Goal: Task Accomplishment & Management: Use online tool/utility

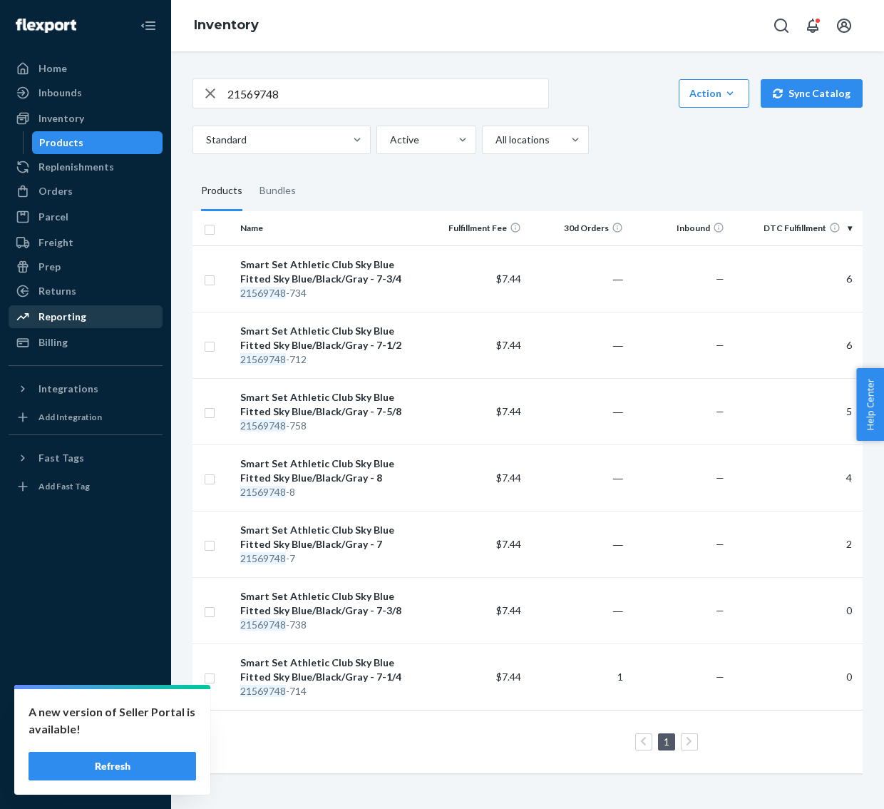
click at [48, 318] on div "Reporting" at bounding box center [63, 317] width 48 height 14
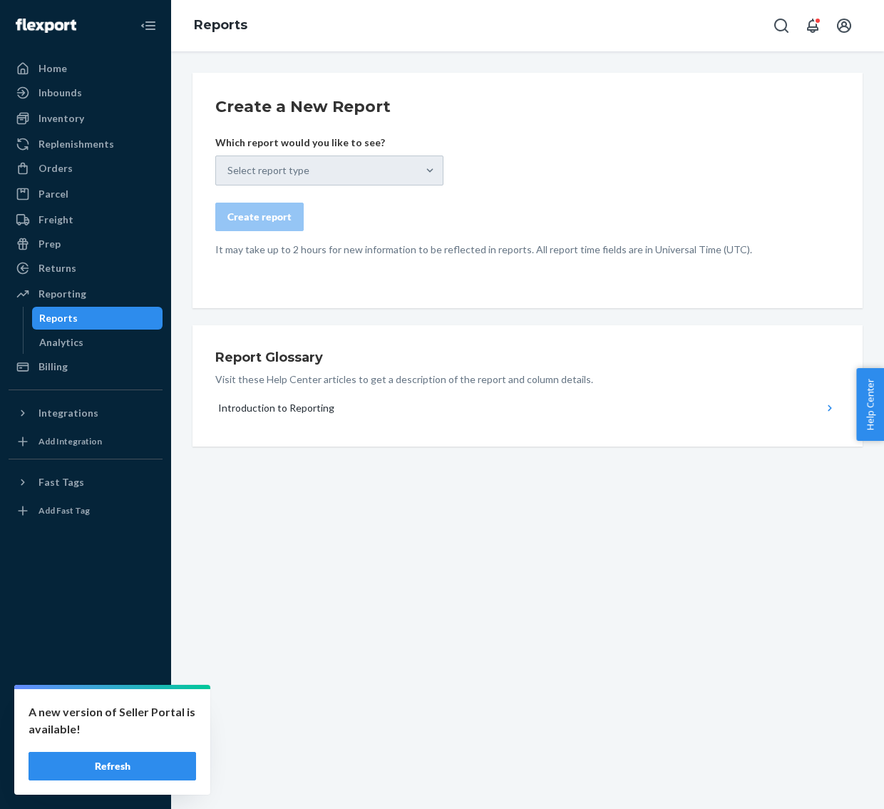
click at [427, 170] on div "Select report type" at bounding box center [329, 170] width 228 height 30
click at [72, 288] on div "Reporting" at bounding box center [63, 294] width 48 height 14
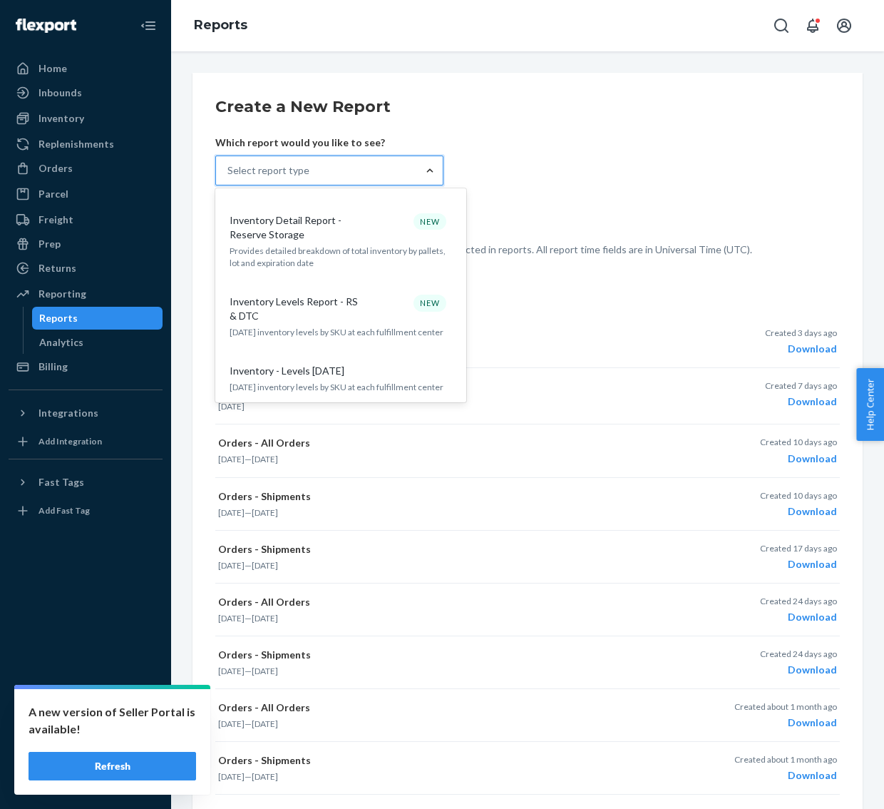
scroll to position [820, 0]
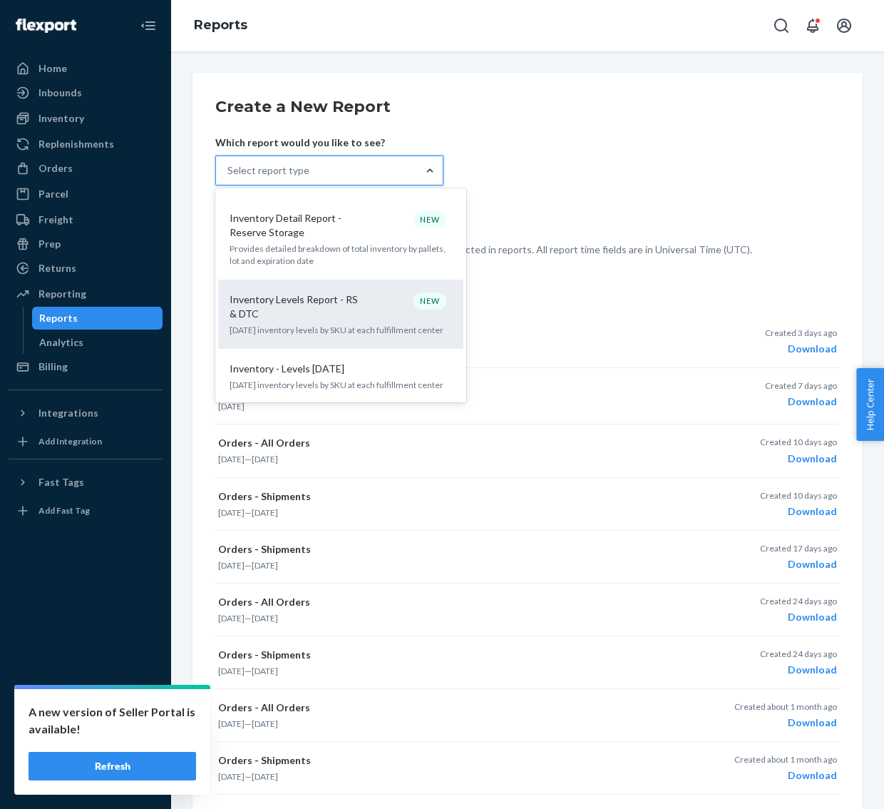
click at [290, 292] on p "Inventory Levels Report - RS & DTC" at bounding box center [298, 306] width 137 height 29
click at [229, 178] on input "option Inventory Levels Report - RS & DTC focused, 14 of 32. 32 results availab…" at bounding box center [228, 170] width 1 height 14
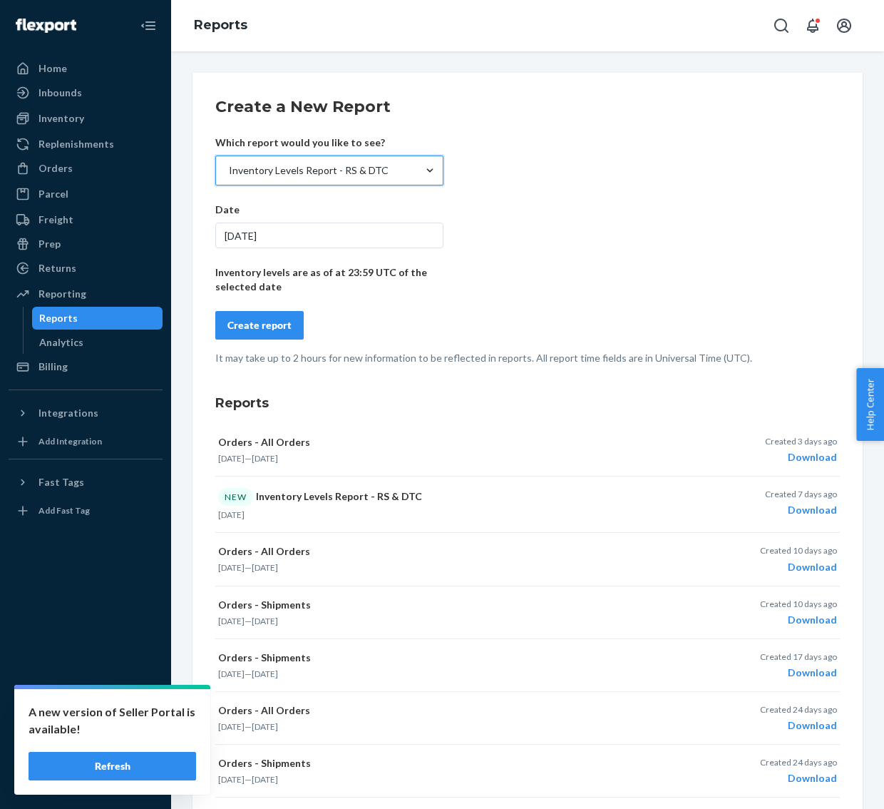
click at [426, 231] on div "9/22/2025" at bounding box center [329, 236] width 228 height 26
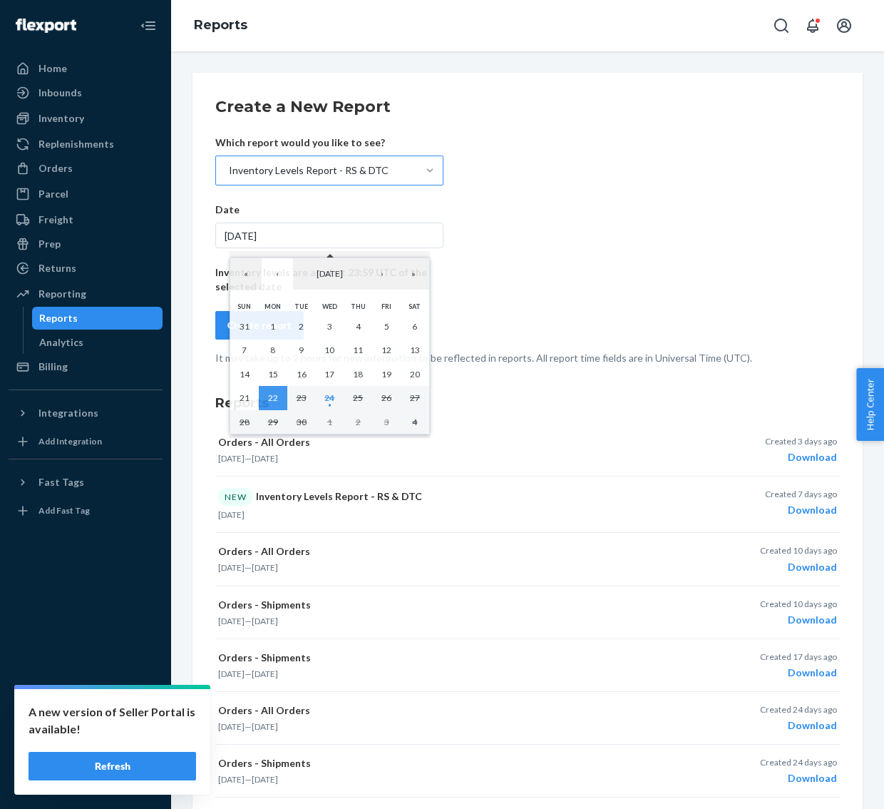
click at [426, 231] on div "9/22/2025" at bounding box center [329, 236] width 228 height 26
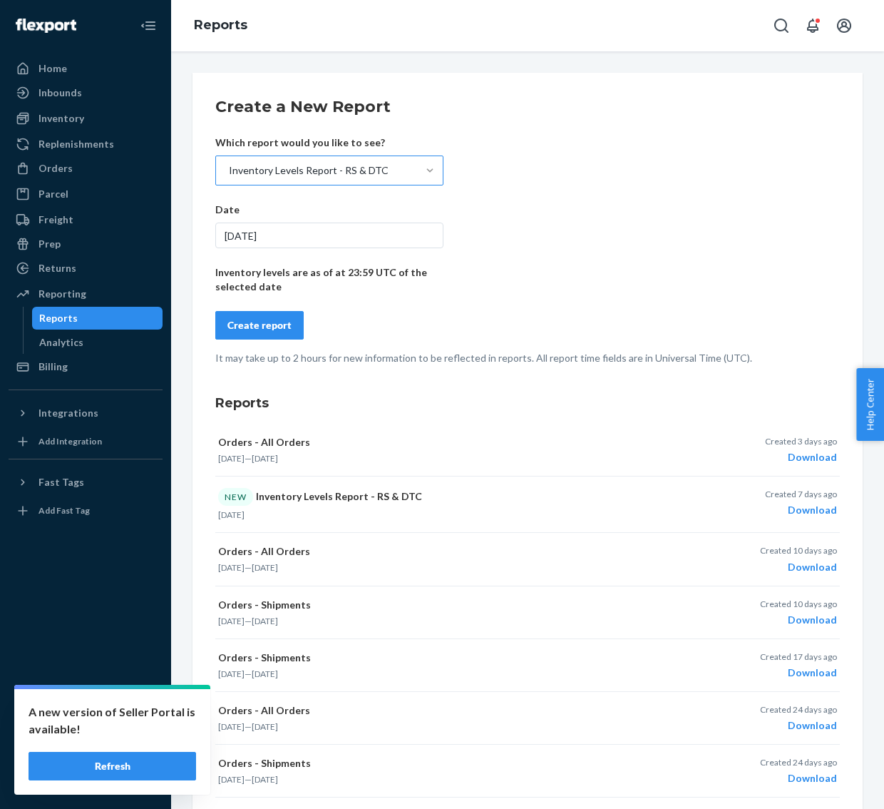
click at [249, 326] on div "Create report" at bounding box center [260, 325] width 64 height 14
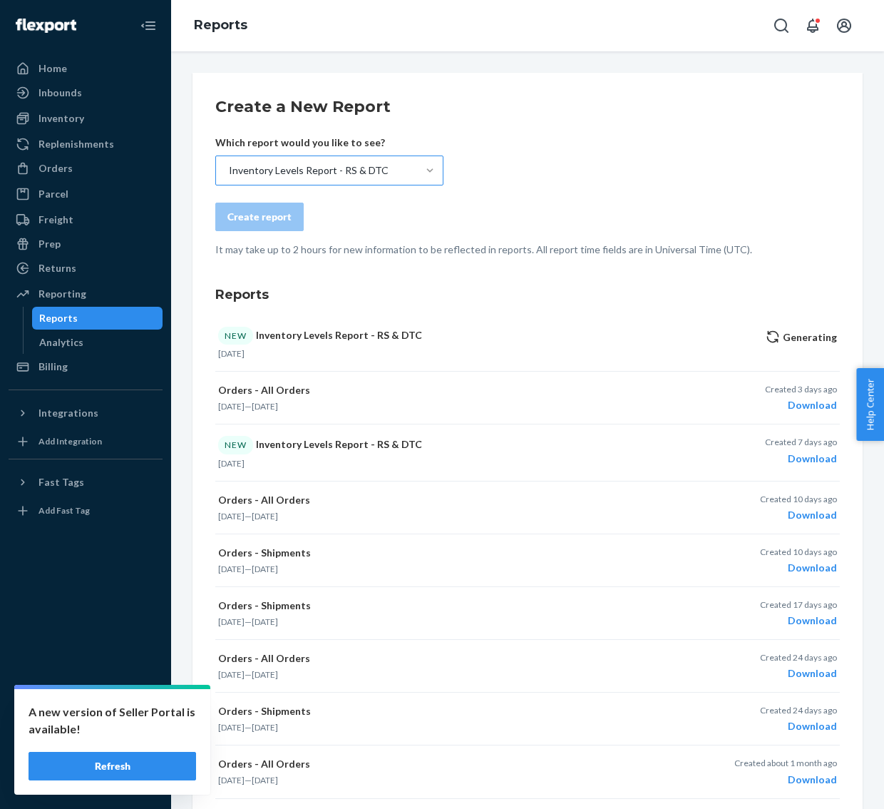
drag, startPoint x: 230, startPoint y: 320, endPoint x: 534, endPoint y: 163, distance: 342.3
click at [534, 163] on div "Create a New Report Which report would you like to see? Inventory Levels Report…" at bounding box center [527, 489] width 625 height 787
click at [98, 446] on button "Refresh" at bounding box center [113, 766] width 168 height 29
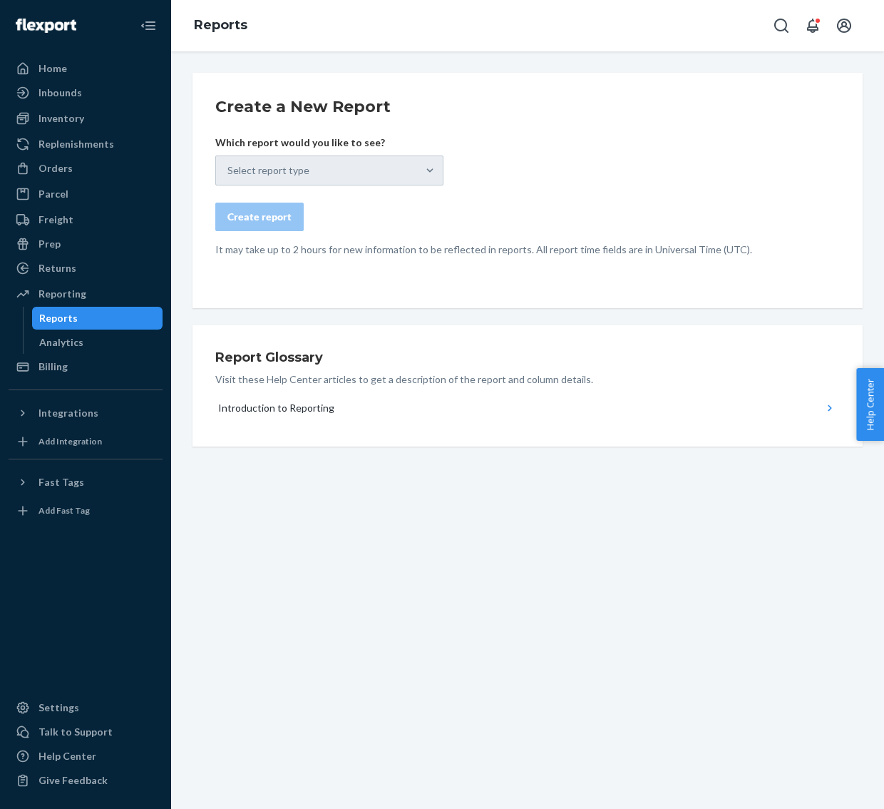
click at [440, 175] on div "Select report type" at bounding box center [329, 170] width 228 height 30
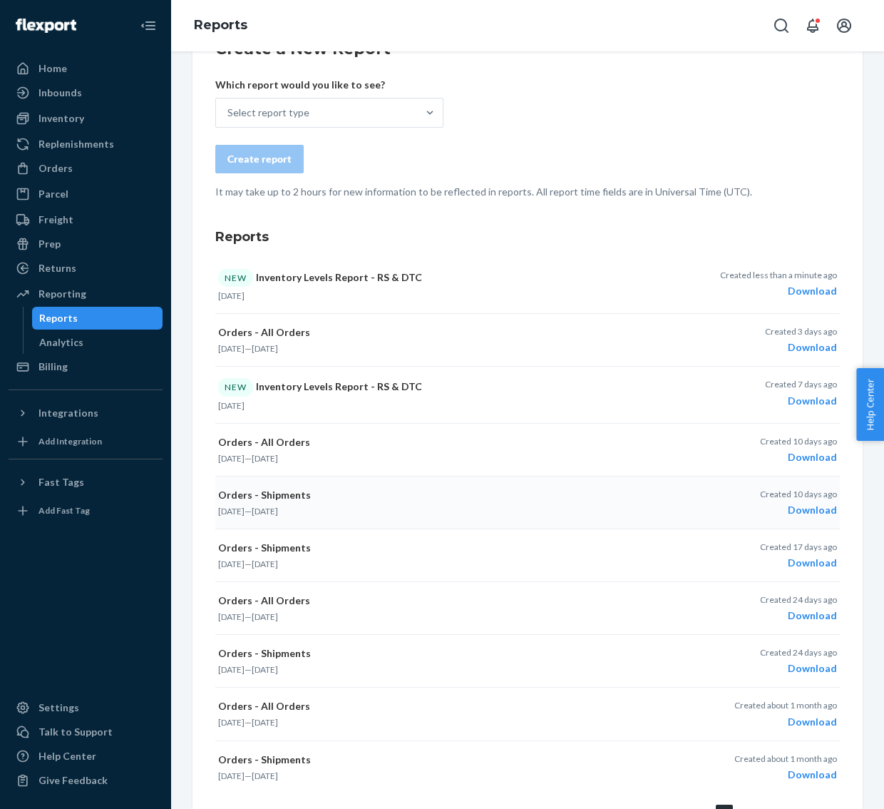
scroll to position [46, 0]
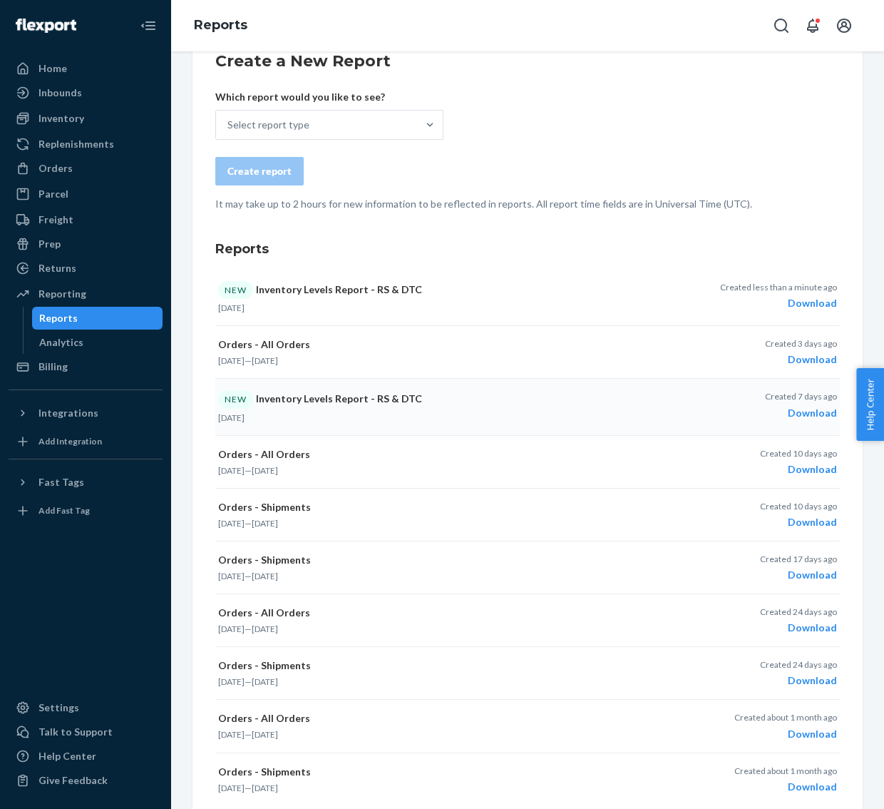
click at [806, 414] on div "Download" at bounding box center [801, 413] width 72 height 14
